Goal: Task Accomplishment & Management: Manage account settings

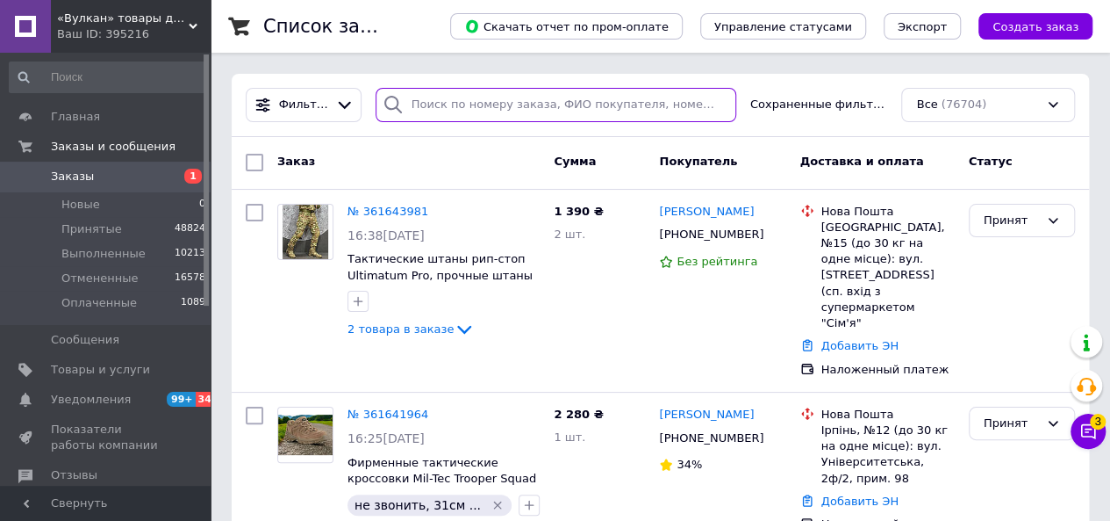
click at [478, 94] on input "search" at bounding box center [556, 105] width 361 height 34
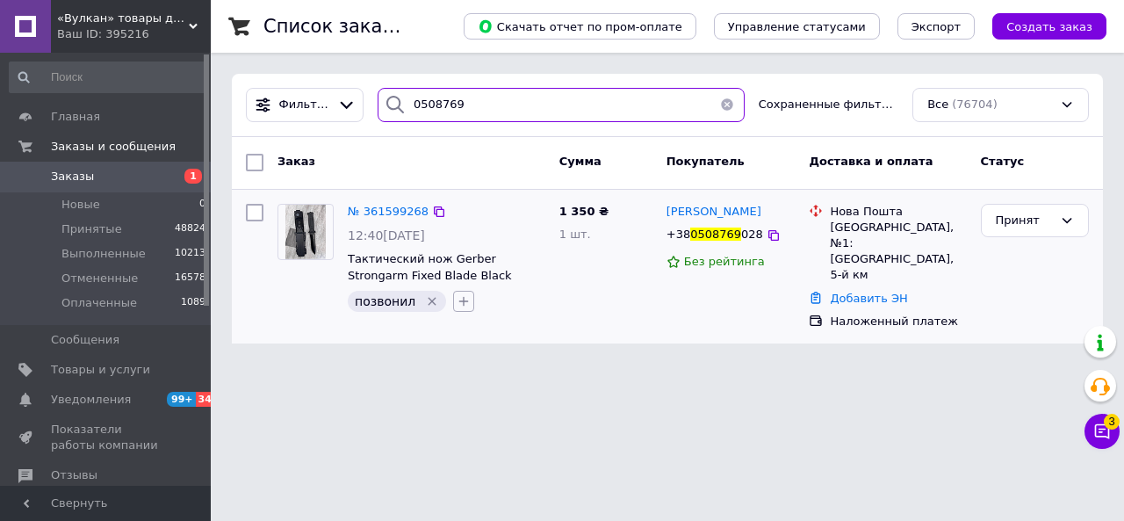
type input "0508769"
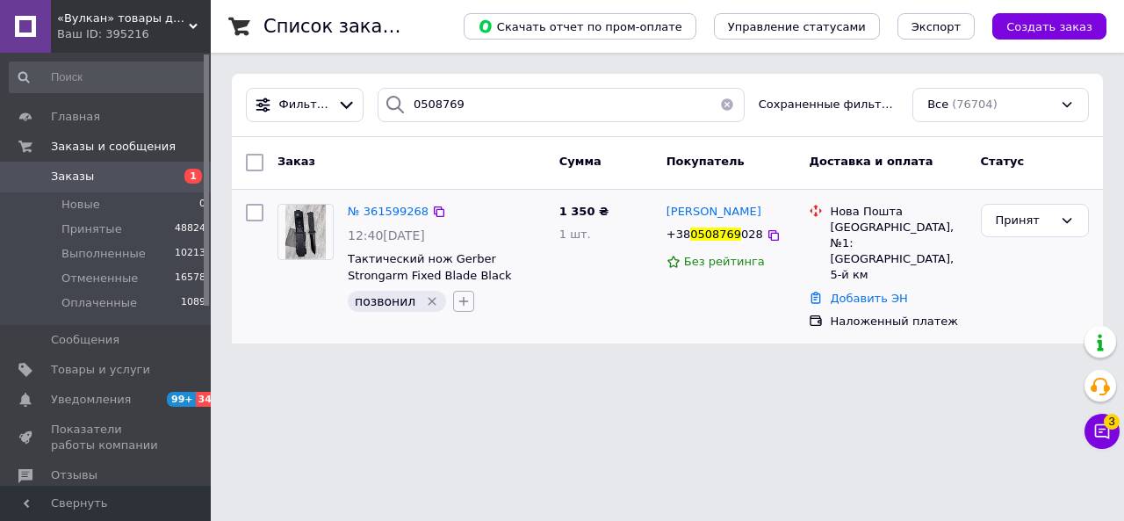
click at [463, 308] on button "button" at bounding box center [463, 301] width 21 height 21
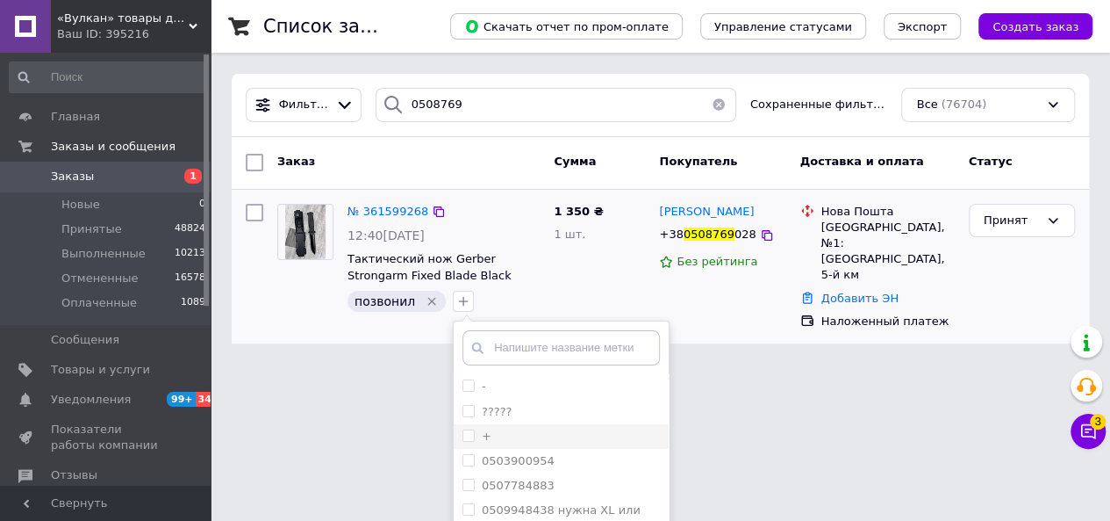
drag, startPoint x: 462, startPoint y: 430, endPoint x: 623, endPoint y: 432, distance: 161.5
click at [463, 430] on input "+" at bounding box center [468, 434] width 11 height 11
checkbox input "true"
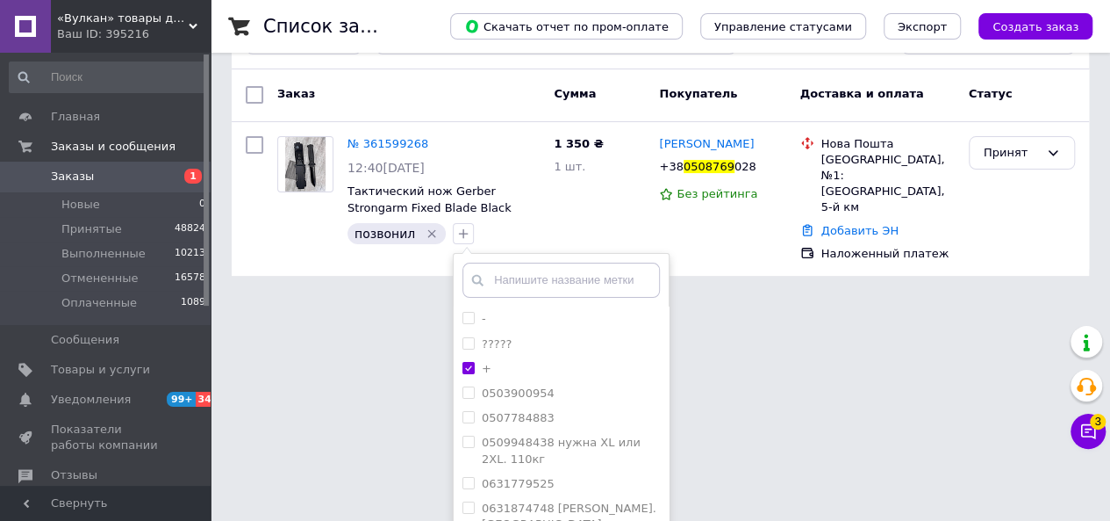
scroll to position [173, 0]
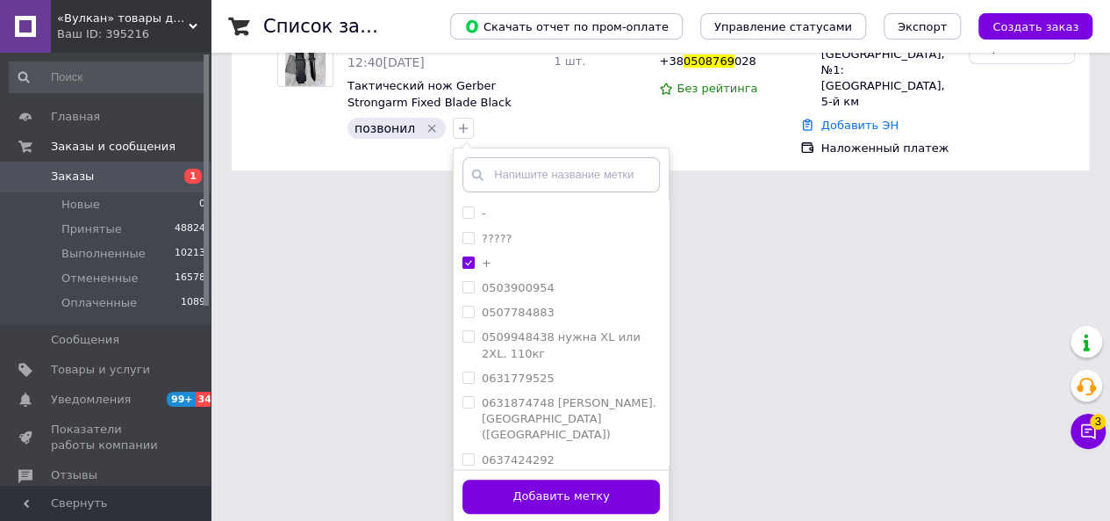
drag, startPoint x: 555, startPoint y: 487, endPoint x: 588, endPoint y: 403, distance: 90.6
click at [555, 488] on button "Добавить метку" at bounding box center [562, 496] width 198 height 34
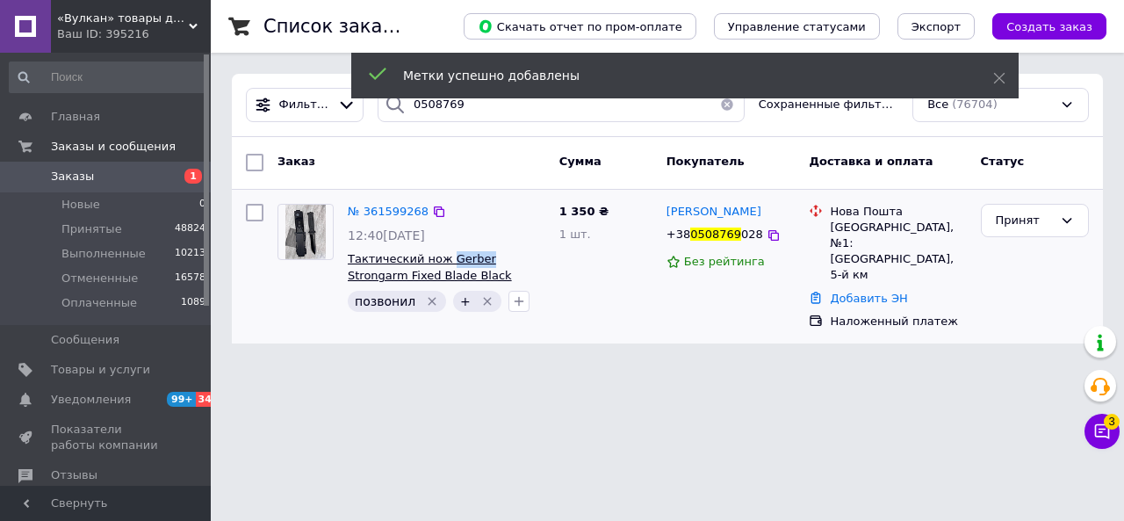
drag, startPoint x: 442, startPoint y: 248, endPoint x: 477, endPoint y: 258, distance: 35.6
click at [477, 258] on div "№ 361599268 12:40, 12.09.2025 Тактический нож Gerber Strongarm Fixed Blade Blac…" at bounding box center [447, 258] width 212 height 123
copy span "Gerber"
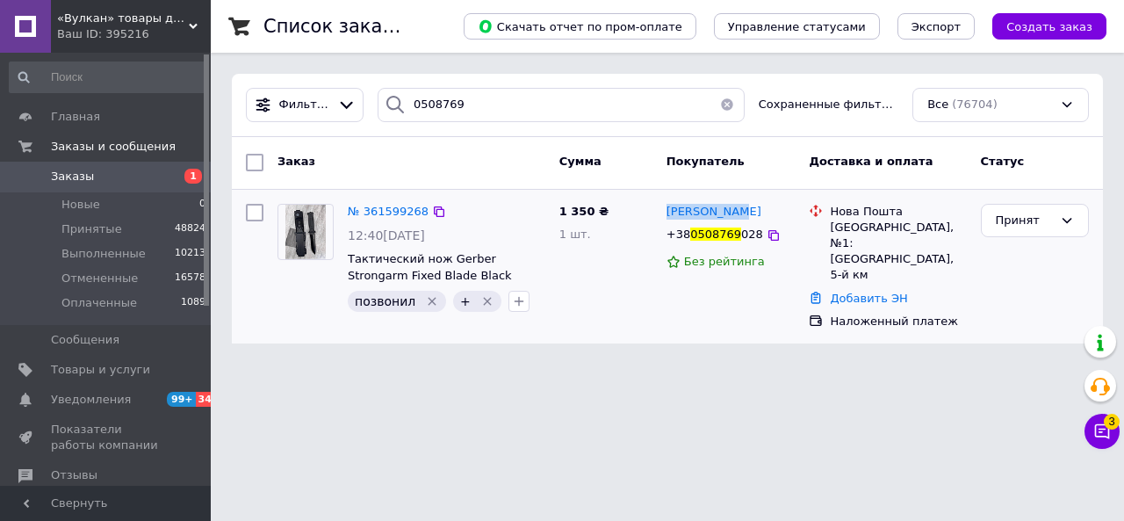
drag, startPoint x: 735, startPoint y: 206, endPoint x: 664, endPoint y: 201, distance: 70.4
click at [664, 202] on div "[PERSON_NAME]" at bounding box center [730, 212] width 133 height 20
copy span "[PERSON_NAME]"
click at [766, 235] on icon at bounding box center [773, 235] width 14 height 14
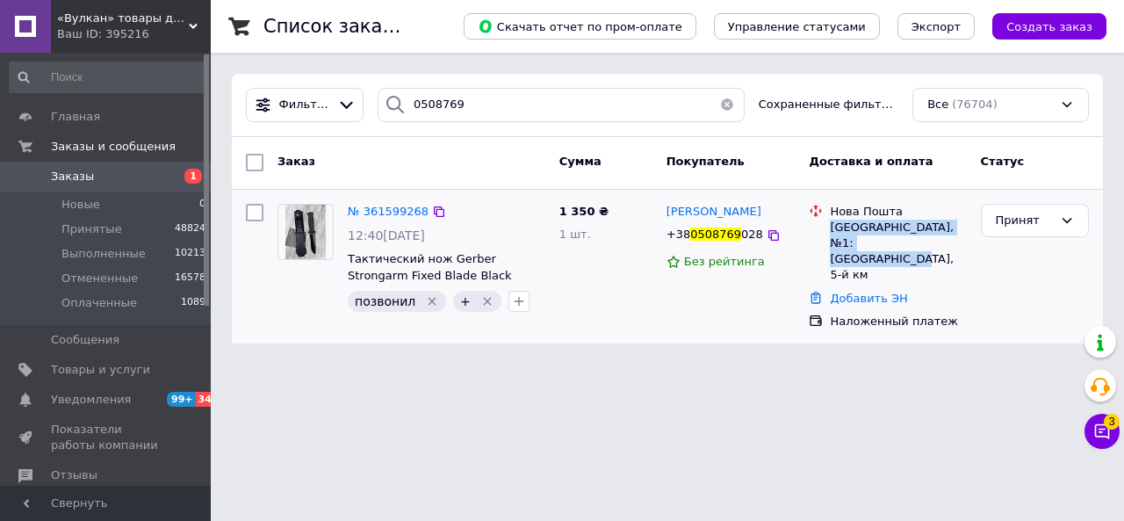
drag, startPoint x: 832, startPoint y: 229, endPoint x: 848, endPoint y: 261, distance: 35.3
click at [848, 261] on div "[GEOGRAPHIC_DATA], №1: [GEOGRAPHIC_DATA], 5-й км" at bounding box center [898, 251] width 136 height 64
copy div "[GEOGRAPHIC_DATA], №1: [GEOGRAPHIC_DATA], 5-й км"
click at [725, 103] on button "button" at bounding box center [726, 105] width 35 height 34
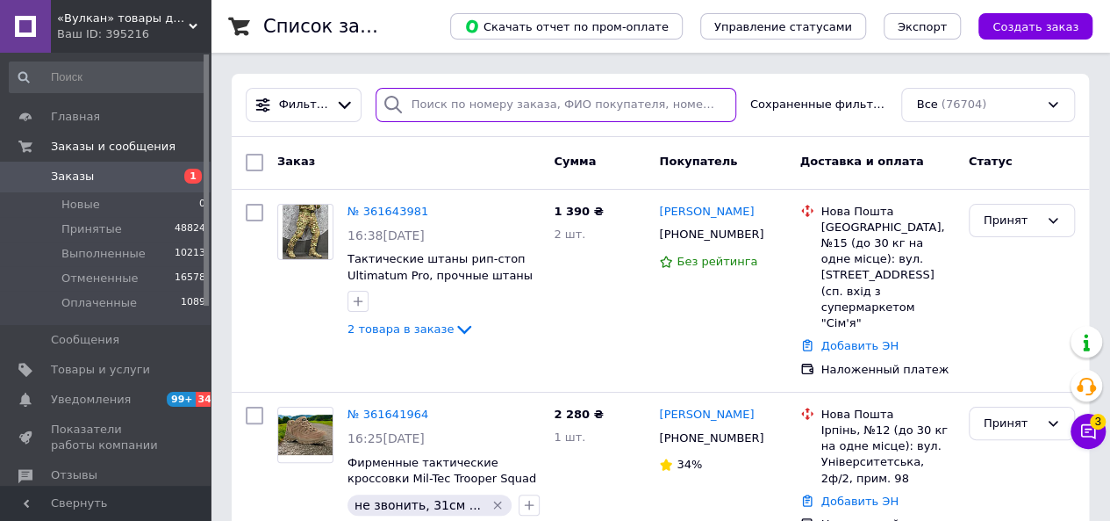
click at [448, 104] on input "search" at bounding box center [556, 105] width 361 height 34
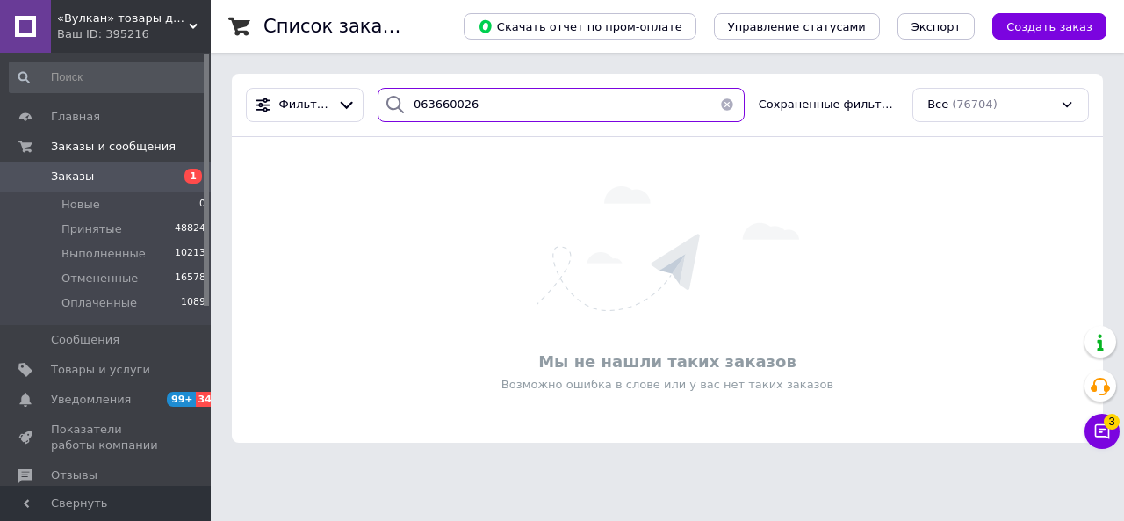
type input "063660026"
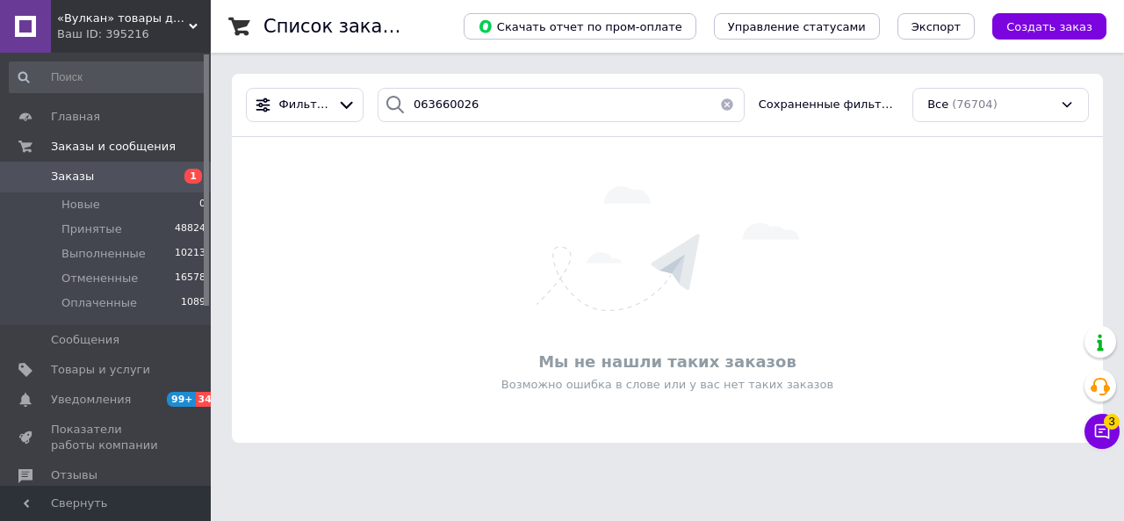
click at [717, 106] on button "button" at bounding box center [726, 105] width 35 height 34
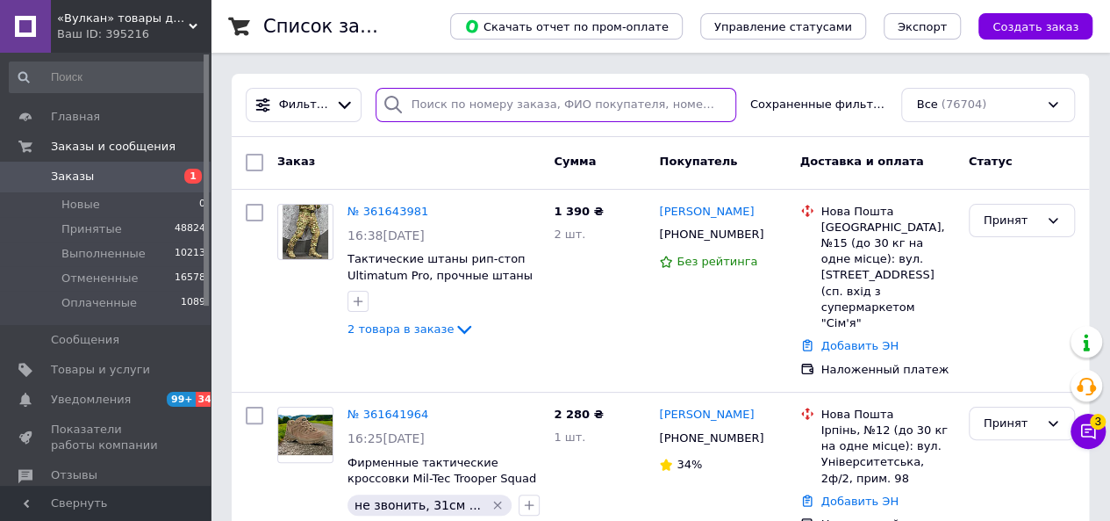
click at [479, 103] on input "search" at bounding box center [556, 105] width 361 height 34
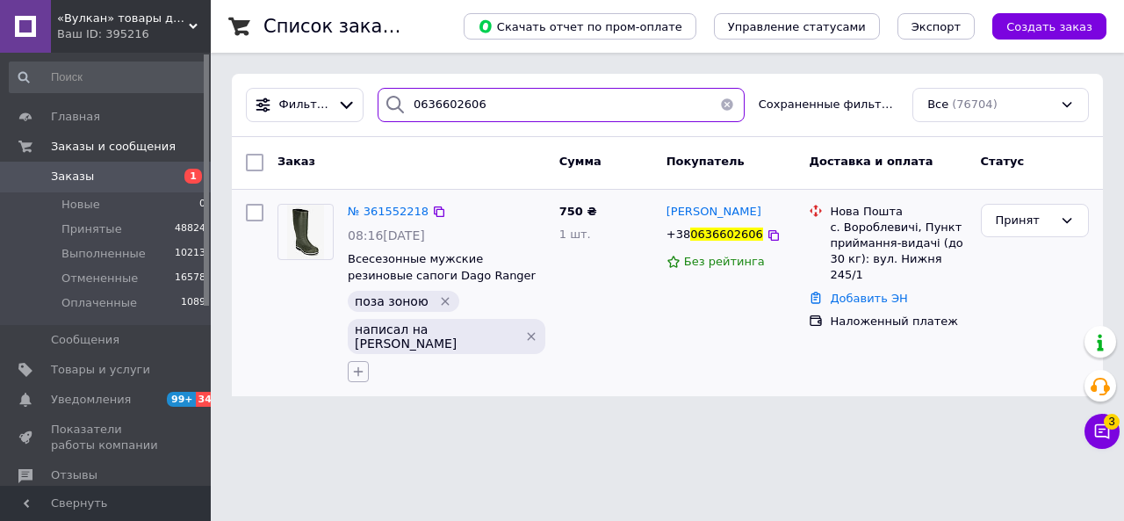
type input "0636602606"
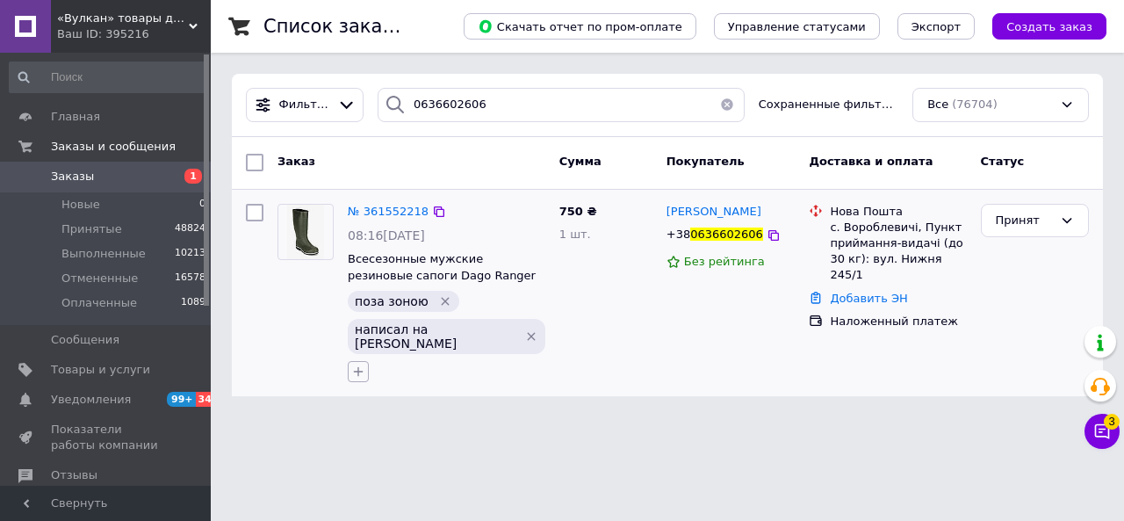
click at [365, 364] on icon "button" at bounding box center [358, 371] width 14 height 14
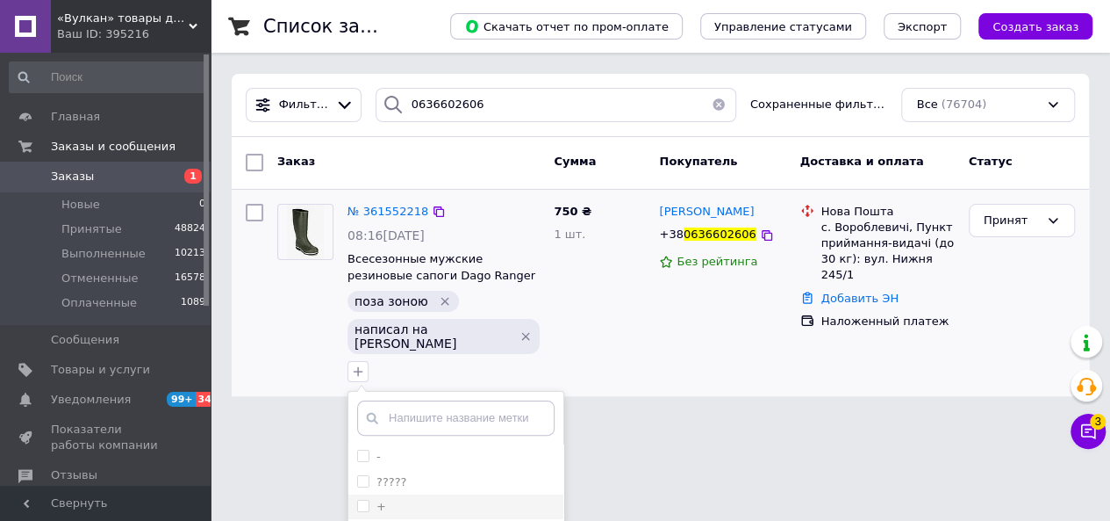
click at [369, 499] on input "+" at bounding box center [362, 504] width 11 height 11
checkbox input "true"
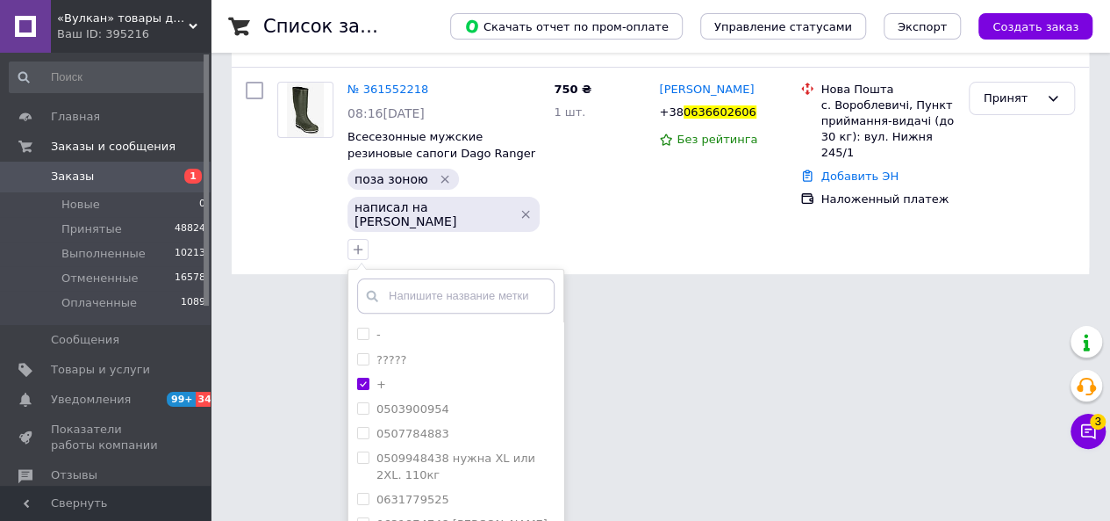
scroll to position [201, 0]
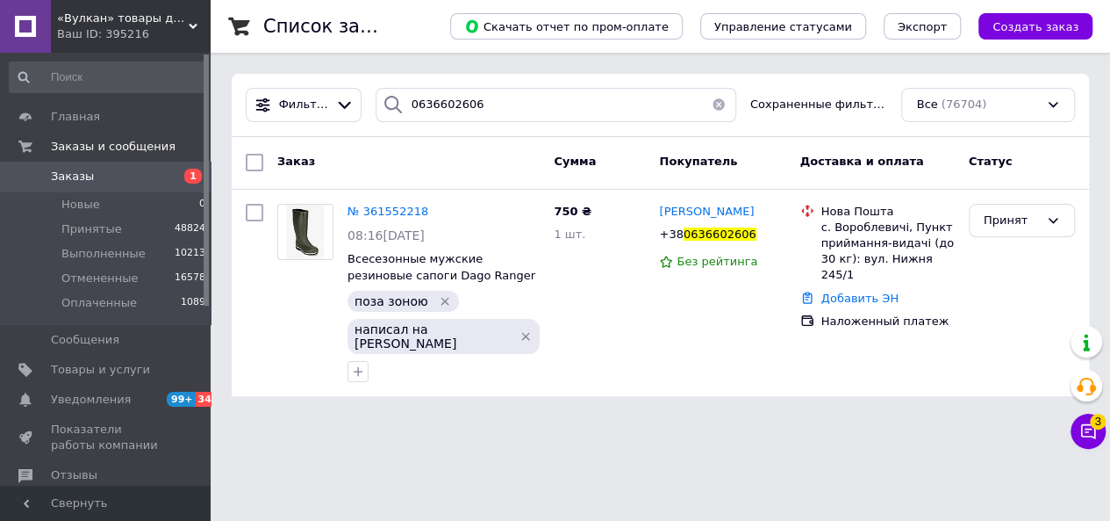
scroll to position [0, 0]
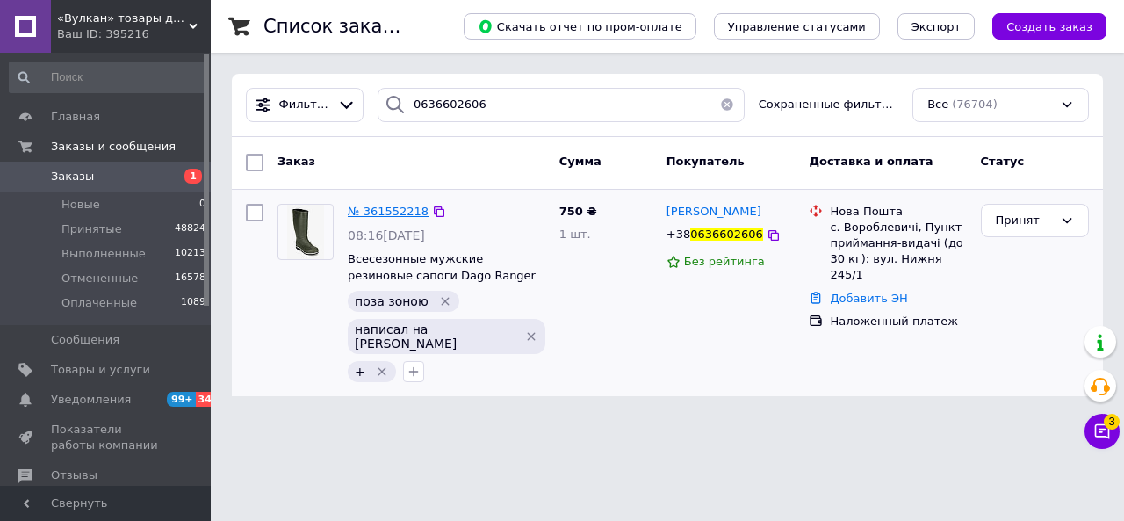
click at [377, 205] on span "№ 361552218" at bounding box center [388, 211] width 81 height 13
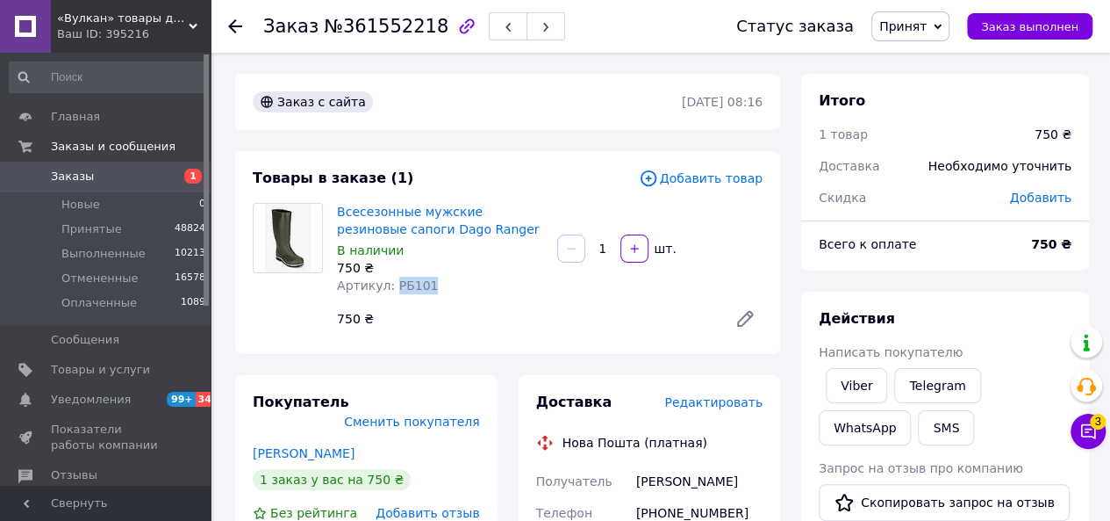
drag, startPoint x: 390, startPoint y: 284, endPoint x: 421, endPoint y: 288, distance: 31.9
click at [421, 288] on span "Артикул: РБ101" at bounding box center [387, 285] width 101 height 14
copy span "РБ101"
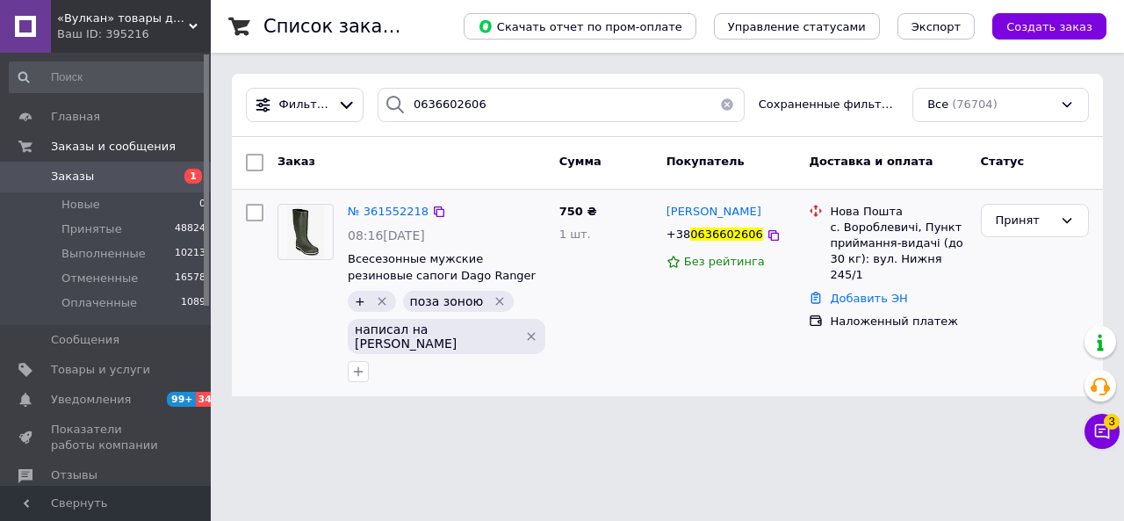
drag, startPoint x: 761, startPoint y: 210, endPoint x: 664, endPoint y: 208, distance: 96.6
click at [664, 208] on div "Михайло Тимків" at bounding box center [730, 212] width 133 height 20
copy span "Михайло Тимків"
click at [766, 234] on icon at bounding box center [773, 235] width 14 height 14
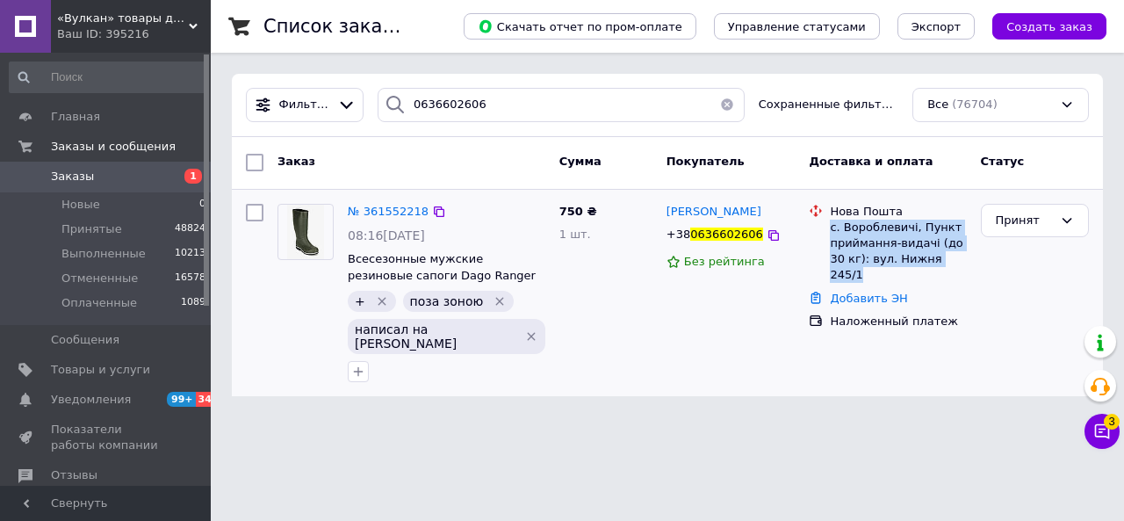
drag, startPoint x: 830, startPoint y: 224, endPoint x: 941, endPoint y: 259, distance: 116.0
click at [941, 259] on div "с. Вороблевичі, Пункт приймання-видачі (до 30 кг): вул. Нижня 245/1" at bounding box center [898, 251] width 136 height 64
copy div "с. Вороблевичі, Пункт приймання-видачі (до 30 кг): вул. Нижня 245/1"
click at [721, 101] on button "button" at bounding box center [726, 105] width 35 height 34
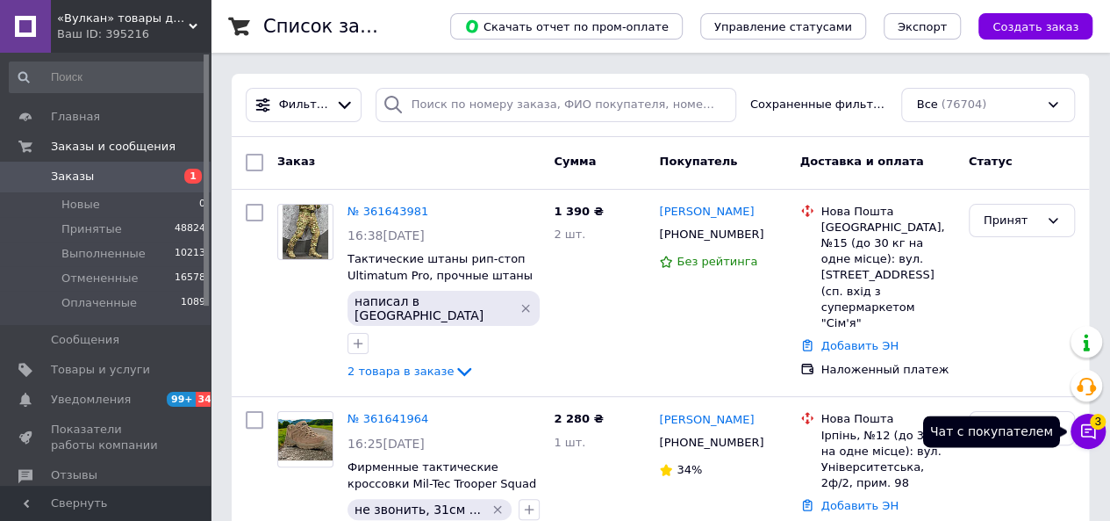
click at [1094, 431] on icon at bounding box center [1088, 431] width 15 height 15
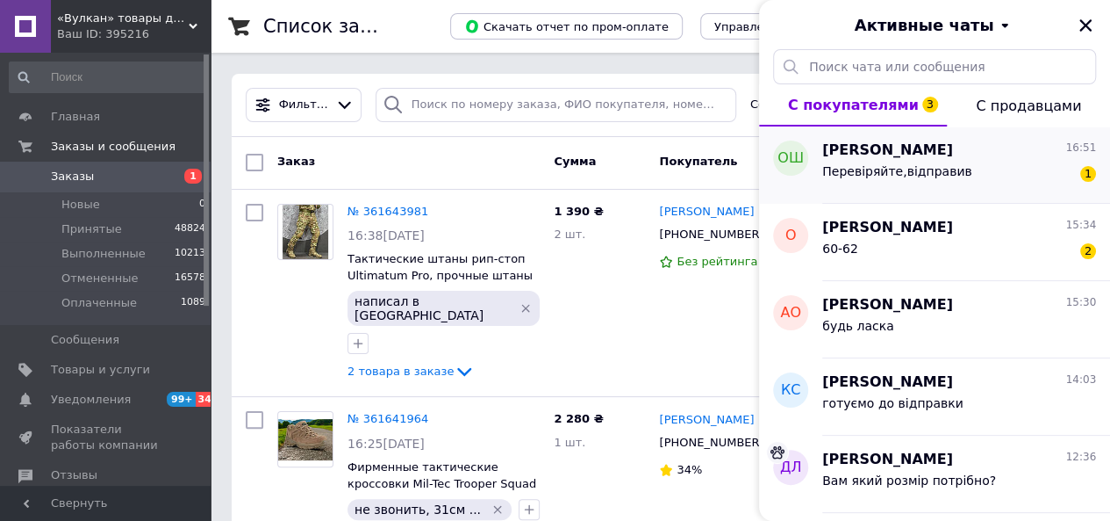
click at [976, 182] on div "Перевіряйте,відправив 1" at bounding box center [959, 175] width 274 height 28
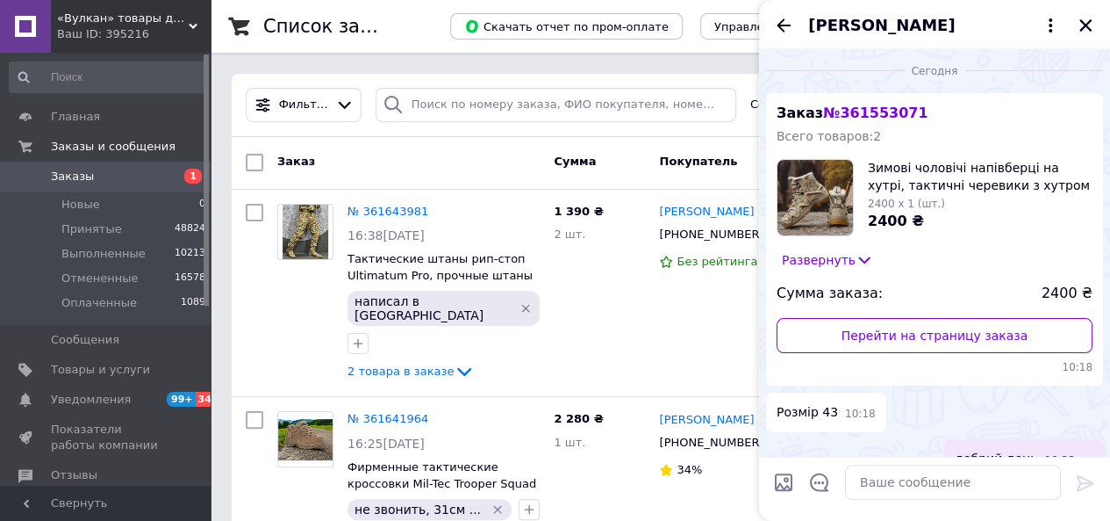
scroll to position [470, 0]
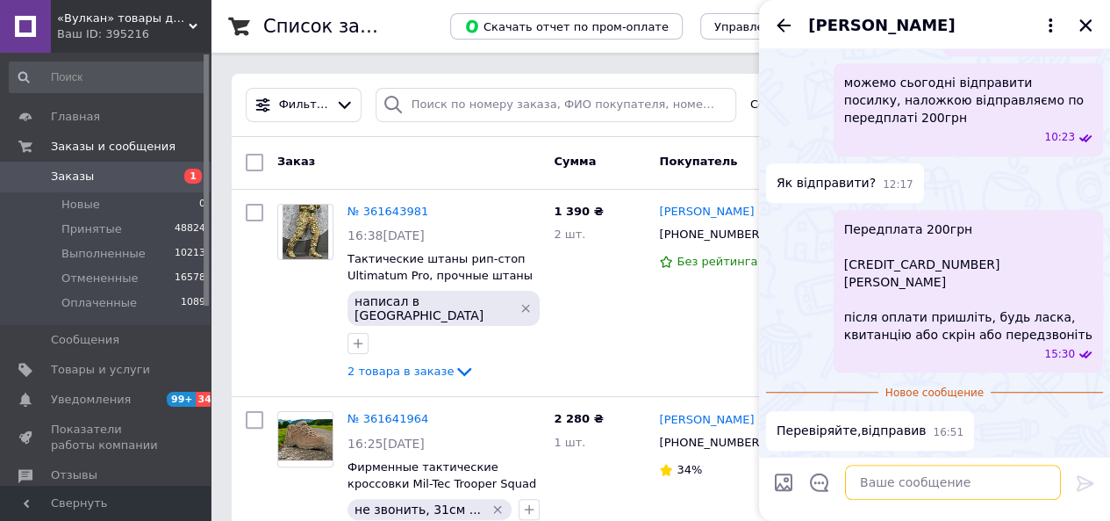
click at [902, 485] on textarea at bounding box center [953, 481] width 216 height 35
type textarea "готуємо до відправки"
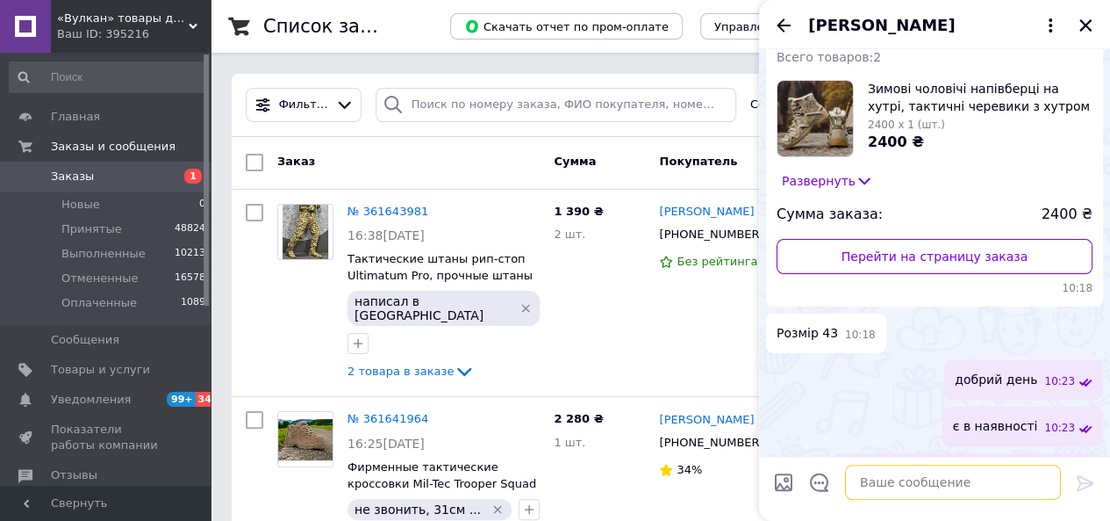
scroll to position [0, 0]
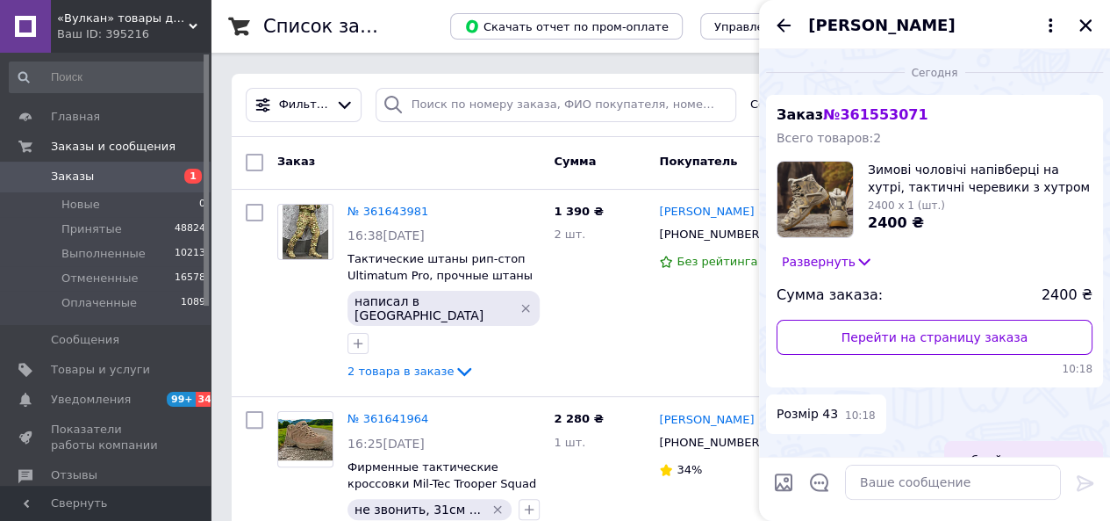
click at [906, 25] on span "Олександр Шаповал" at bounding box center [881, 25] width 147 height 23
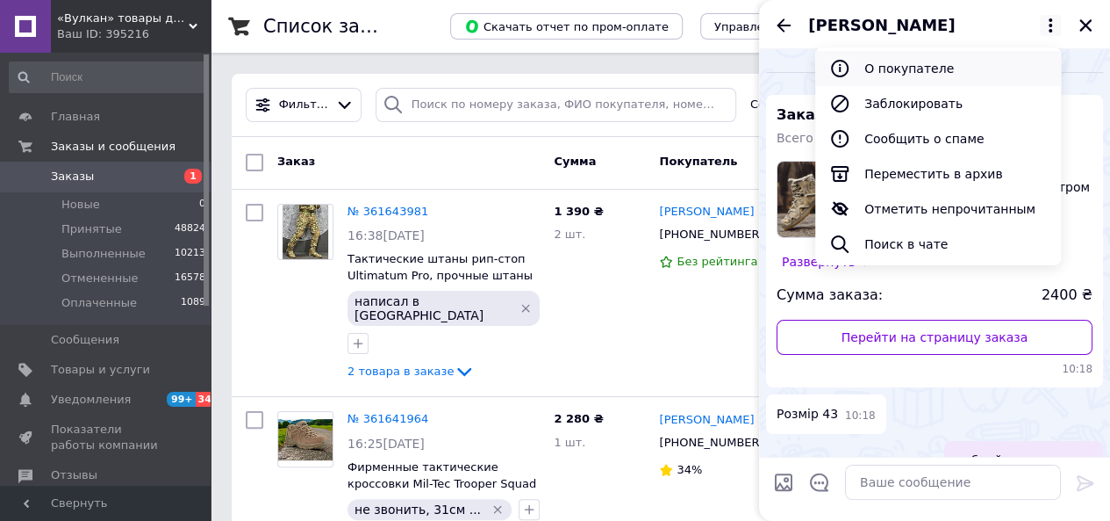
click at [904, 74] on button "О покупателе" at bounding box center [938, 68] width 246 height 35
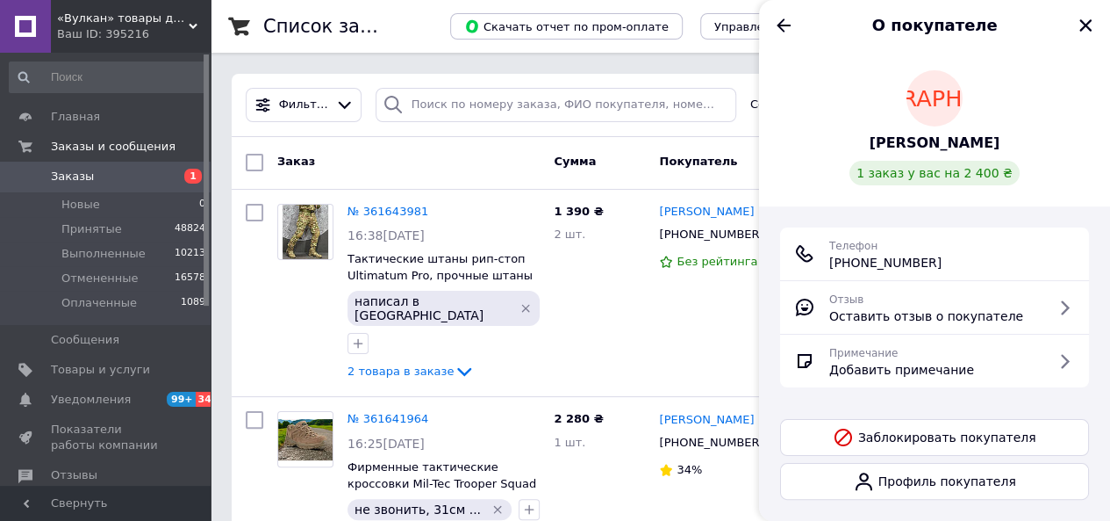
drag, startPoint x: 950, startPoint y: 259, endPoint x: 830, endPoint y: 259, distance: 120.3
click at [830, 259] on div "Телефон +380 (99) 057-95-30" at bounding box center [934, 253] width 281 height 35
copy span "+380 (99) 057-95-30"
click at [1083, 29] on icon "Закрыть" at bounding box center [1086, 26] width 16 height 16
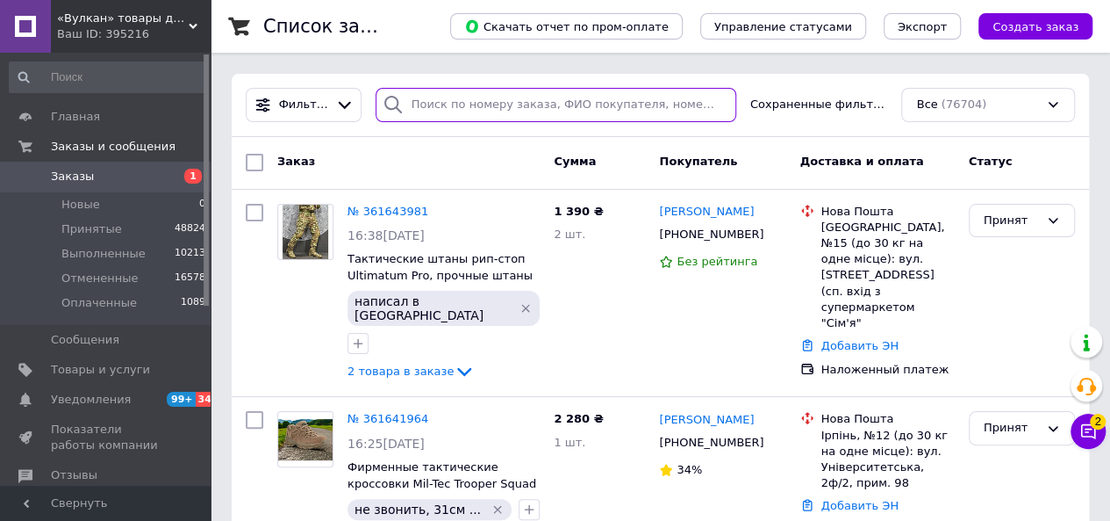
click at [521, 113] on input "search" at bounding box center [556, 105] width 361 height 34
paste input "+380 (99) 057-95-30"
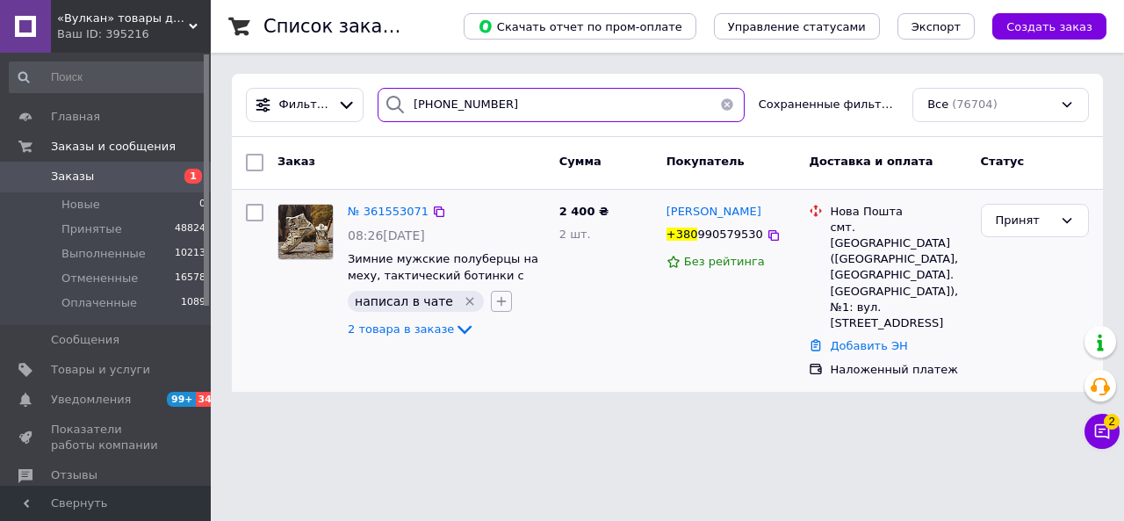
type input "+380 (99) 057-95-30"
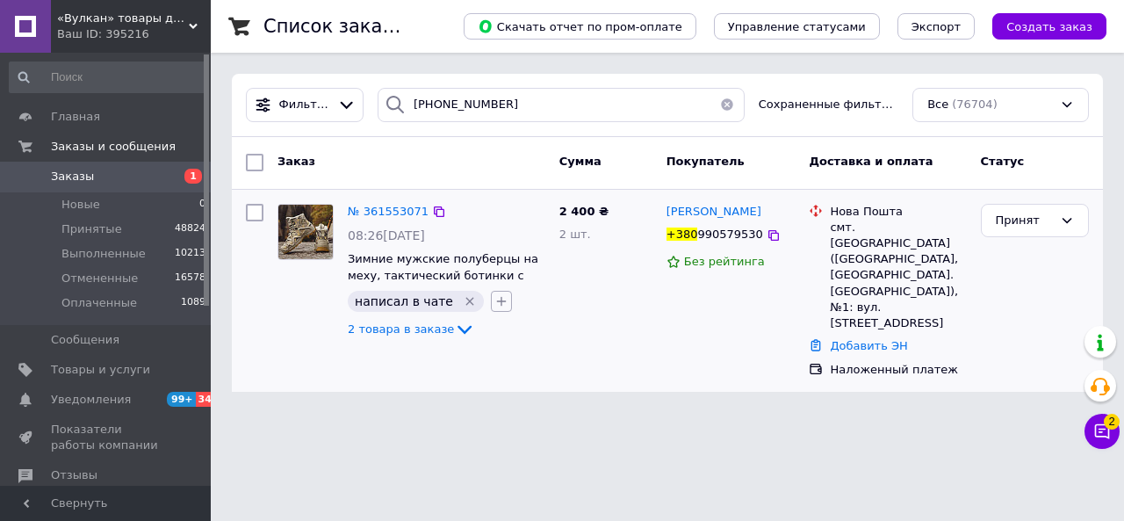
click at [496, 298] on icon "button" at bounding box center [501, 302] width 10 height 10
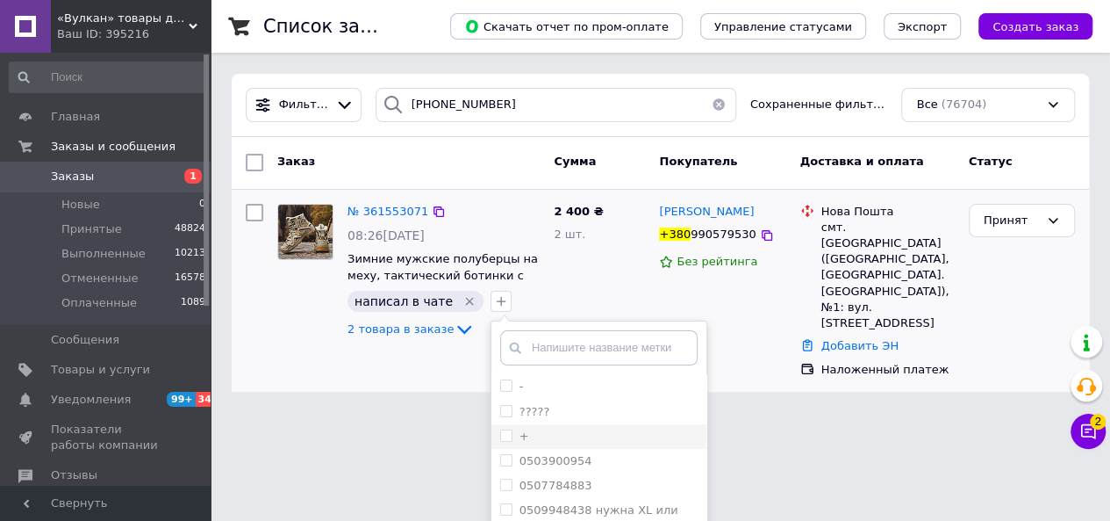
drag, startPoint x: 489, startPoint y: 434, endPoint x: 500, endPoint y: 433, distance: 11.4
click at [500, 435] on input "+" at bounding box center [505, 434] width 11 height 11
checkbox input "true"
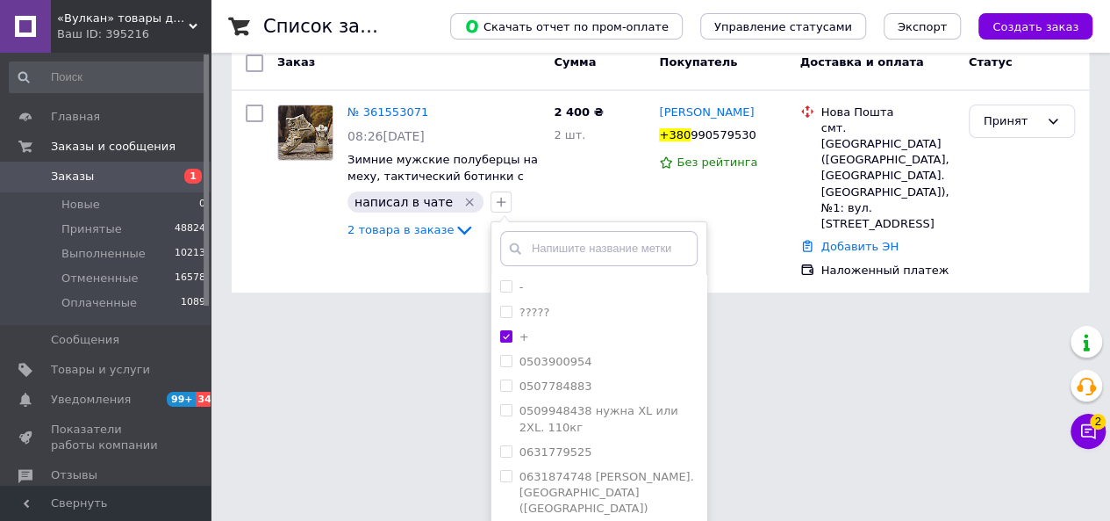
scroll to position [173, 0]
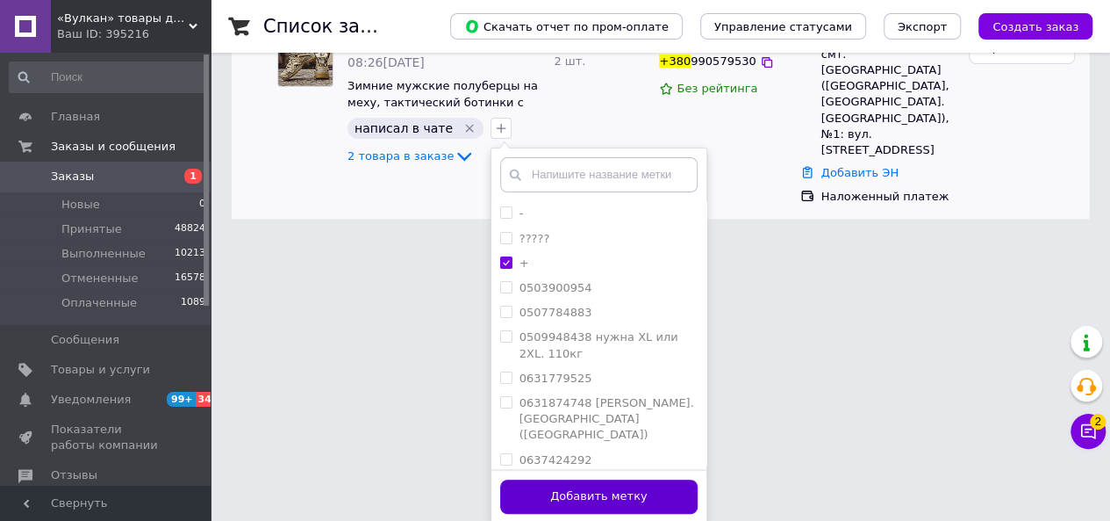
click at [585, 496] on button "Добавить метку" at bounding box center [599, 496] width 198 height 34
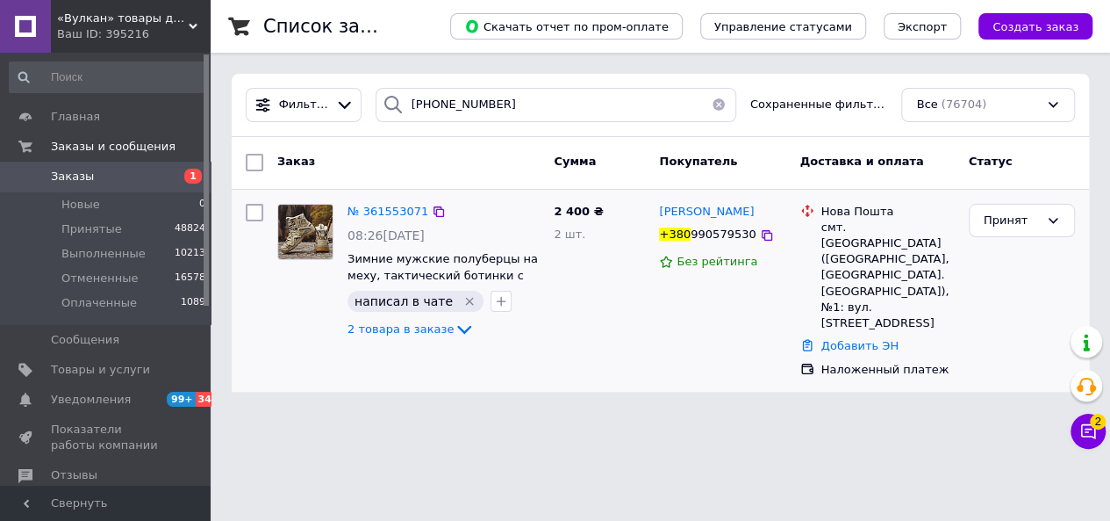
scroll to position [0, 0]
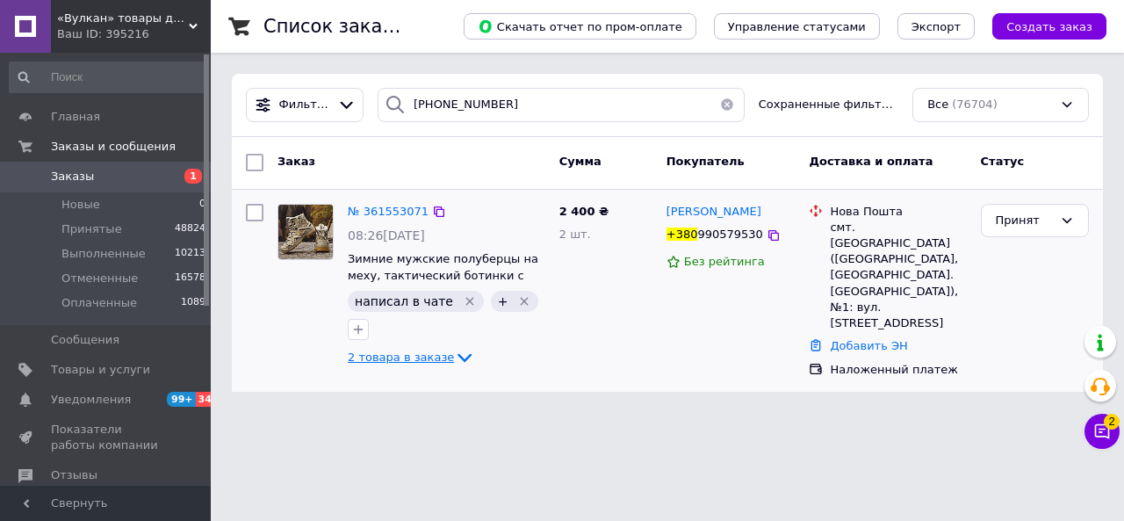
click at [411, 359] on span "2 товара в заказе" at bounding box center [401, 356] width 106 height 13
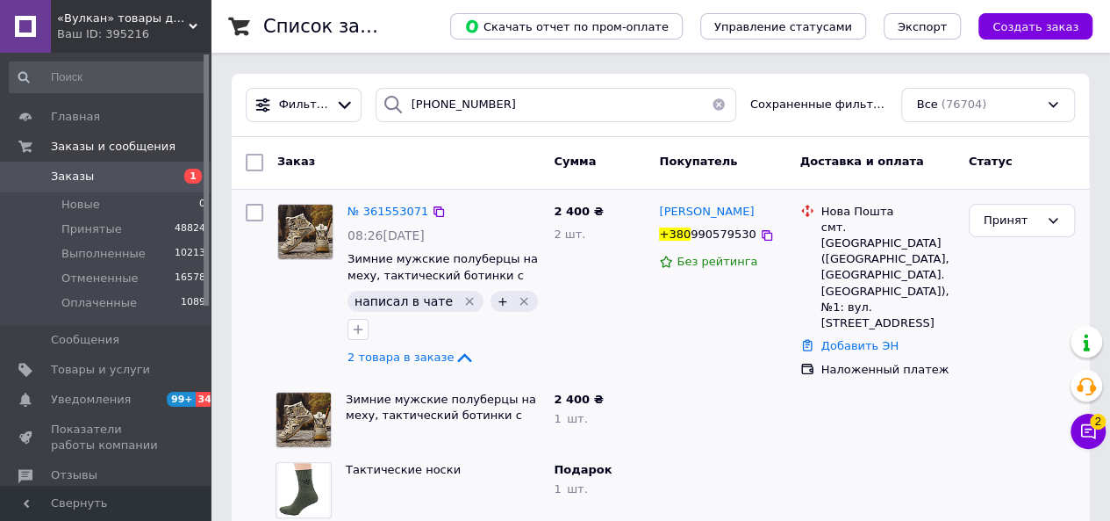
drag, startPoint x: 787, startPoint y: 213, endPoint x: 657, endPoint y: 212, distance: 129.9
click at [657, 212] on div "Александр Шаповал +380 990579530 Без рейтинга" at bounding box center [722, 291] width 140 height 188
copy span "Александр Шаповал"
click at [760, 235] on icon at bounding box center [767, 235] width 14 height 14
click at [1098, 436] on button "Чат с покупателем 2" at bounding box center [1088, 430] width 35 height 35
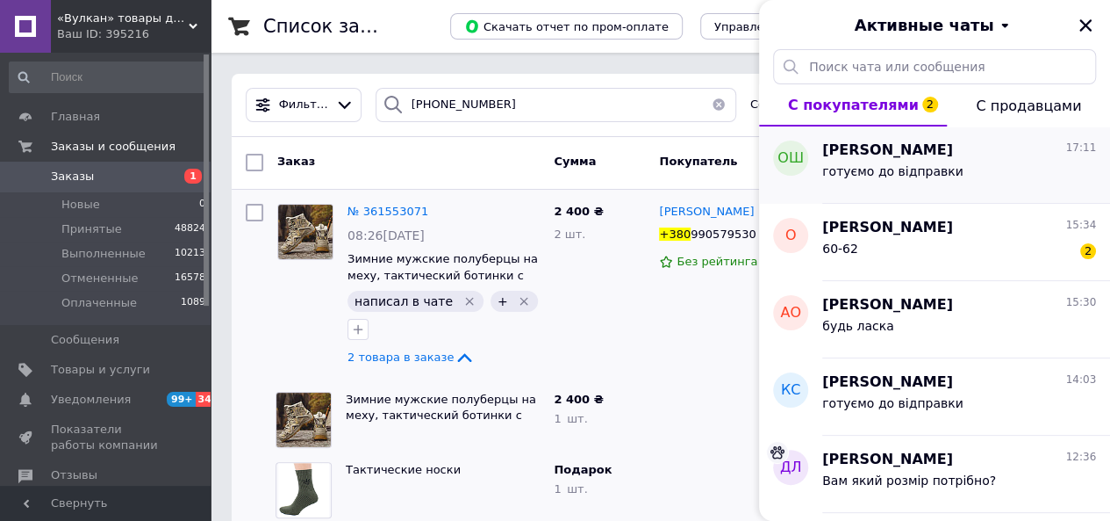
click at [936, 170] on span "готуємо до відправки" at bounding box center [892, 171] width 141 height 14
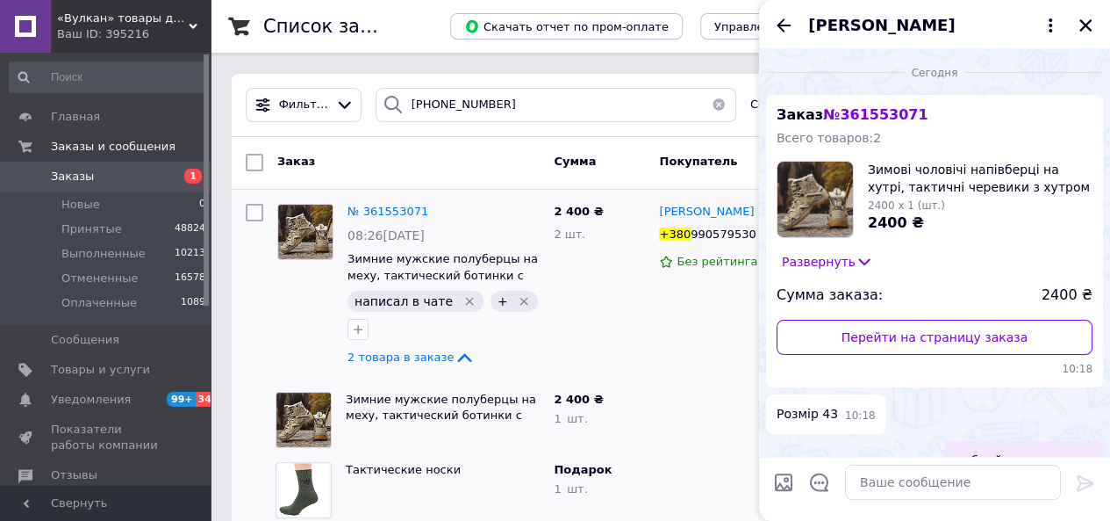
scroll to position [485, 0]
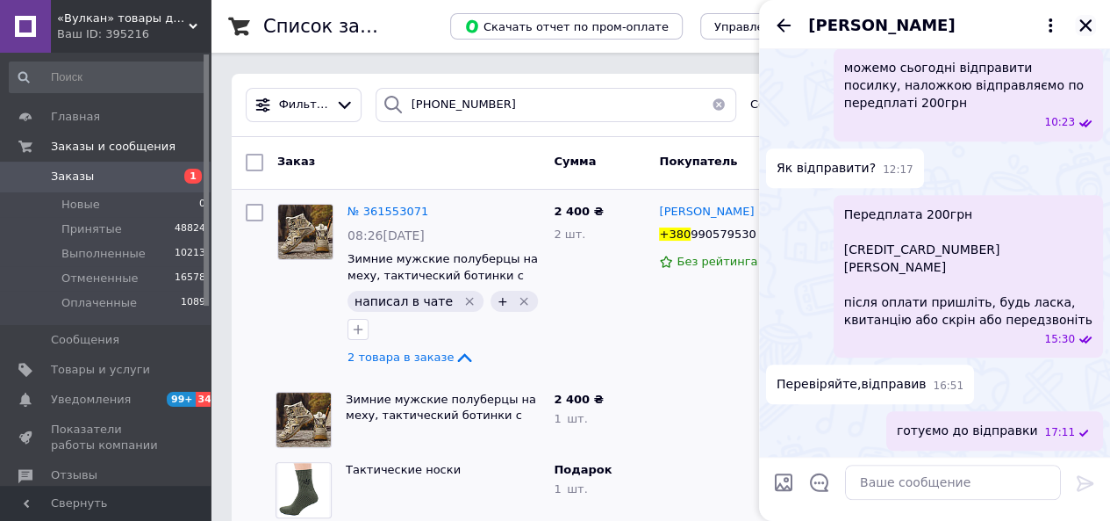
click at [1091, 22] on icon "Закрыть" at bounding box center [1086, 26] width 16 height 16
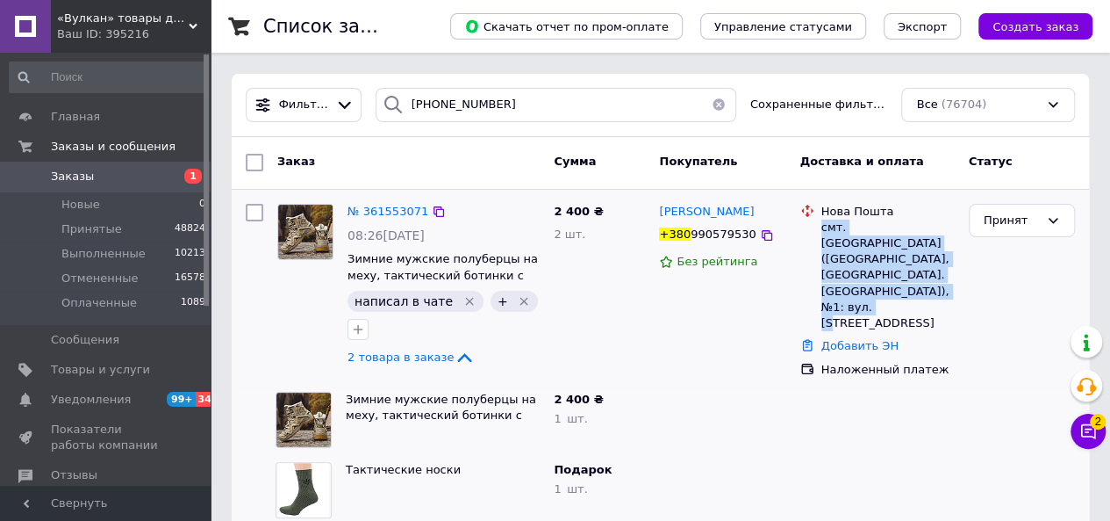
drag, startPoint x: 821, startPoint y: 222, endPoint x: 956, endPoint y: 269, distance: 143.3
click at [956, 269] on div "Нова Пошта смт. Степанівка (Сумська обл., Сумський р-н. Степанівська сільрада),…" at bounding box center [888, 268] width 140 height 128
copy div "смт. Степанівка (Сумська обл., Сумський р-н. Степанівська сільрада), №1: вул. Ц…"
click at [714, 108] on button "button" at bounding box center [718, 105] width 35 height 34
